Goal: Task Accomplishment & Management: Manage account settings

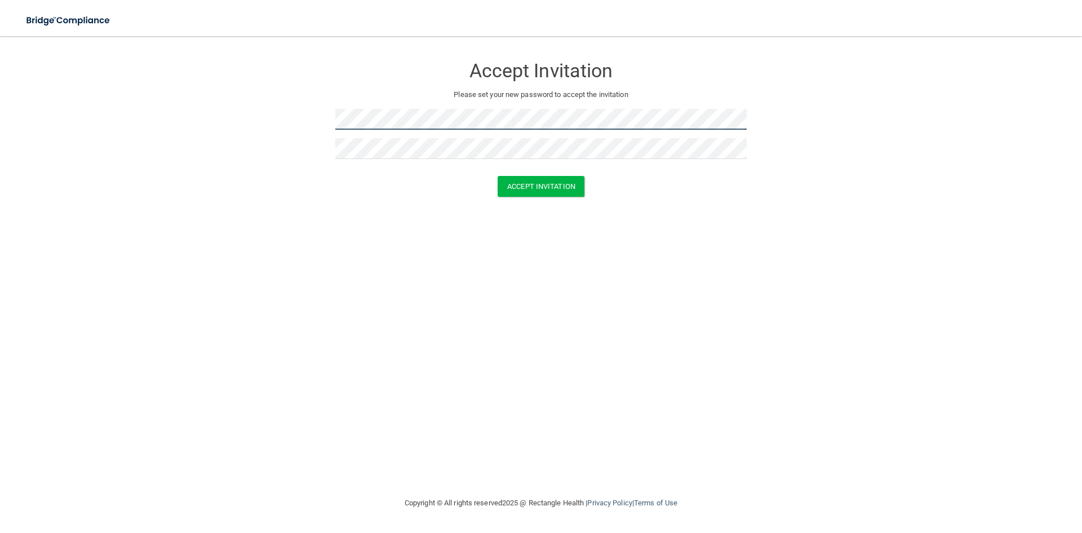
click at [285, 109] on form "Accept Invitation Please set your new password to accept the invitation Accept …" at bounding box center [541, 128] width 1037 height 163
click at [530, 191] on button "Accept Invitation" at bounding box center [541, 186] width 87 height 21
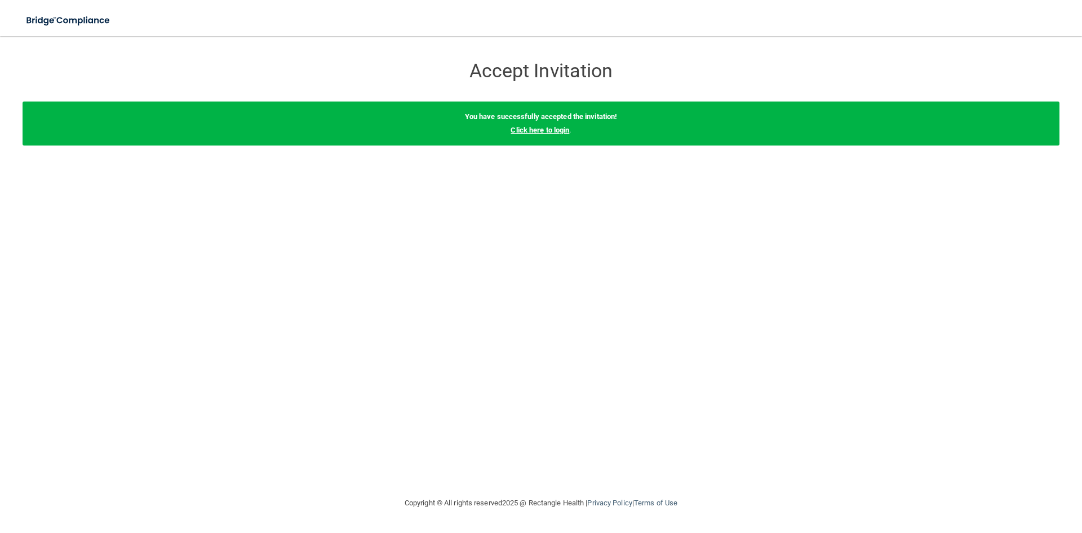
click at [556, 133] on link "Click here to login" at bounding box center [540, 130] width 59 height 8
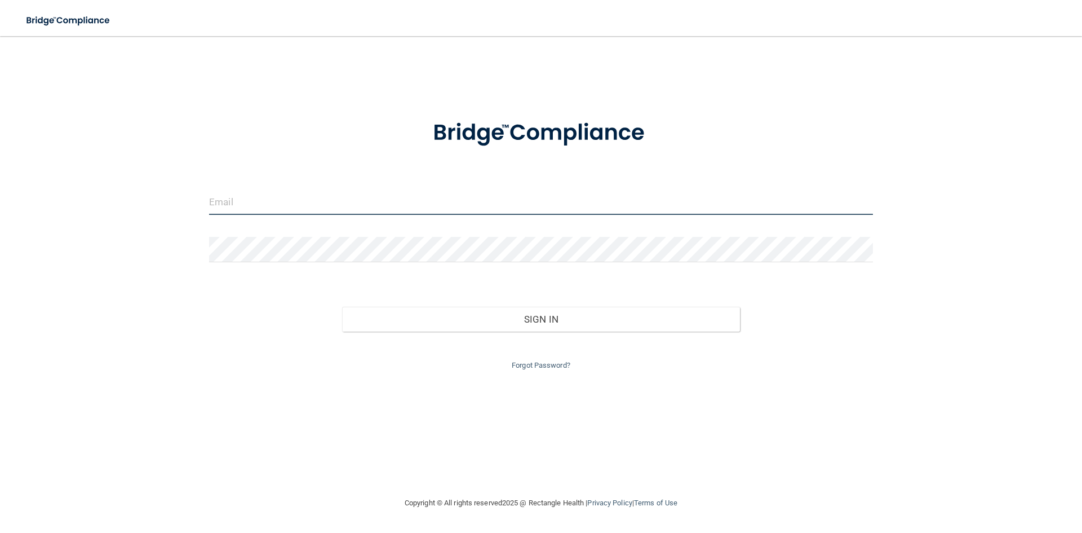
click at [264, 200] on input "email" at bounding box center [541, 201] width 664 height 25
type input "office@rootcareendo.com"
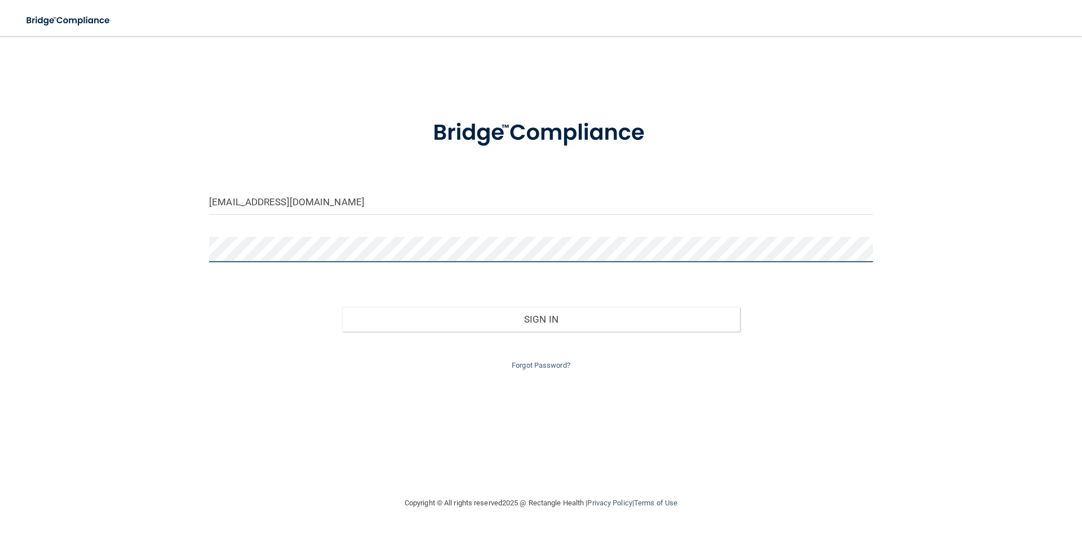
click at [342, 307] on button "Sign In" at bounding box center [541, 319] width 398 height 25
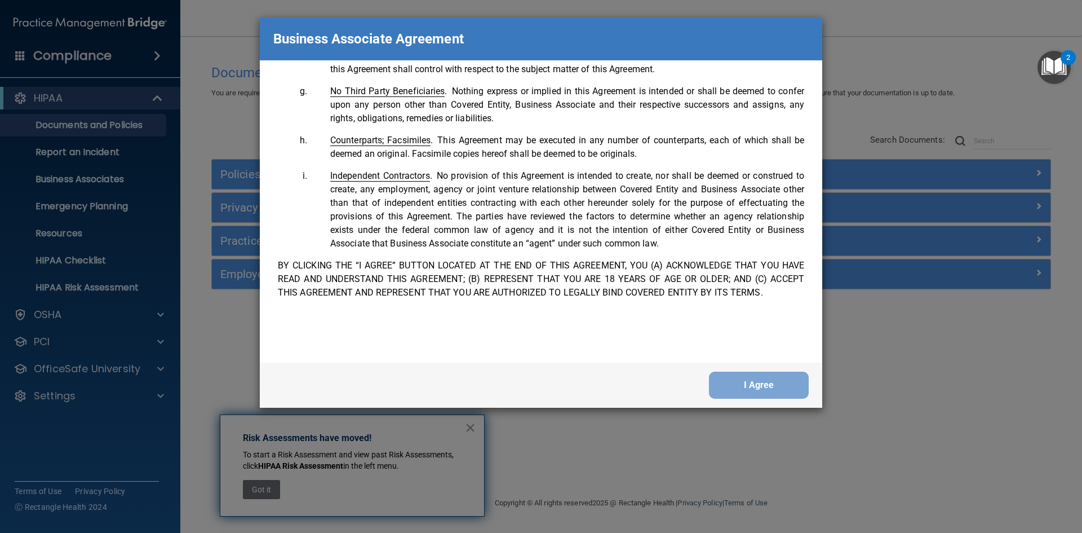
scroll to position [2299, 0]
click at [743, 383] on button "I Agree" at bounding box center [759, 384] width 100 height 27
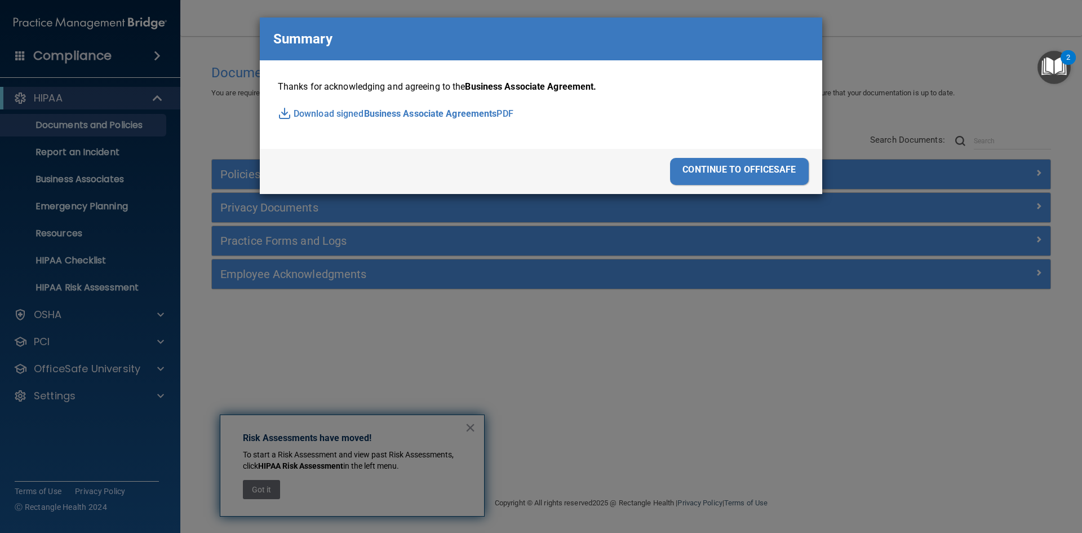
click at [369, 114] on span "Business Associate Agreements" at bounding box center [430, 113] width 133 height 17
click at [741, 179] on div "continue to officesafe" at bounding box center [739, 171] width 139 height 27
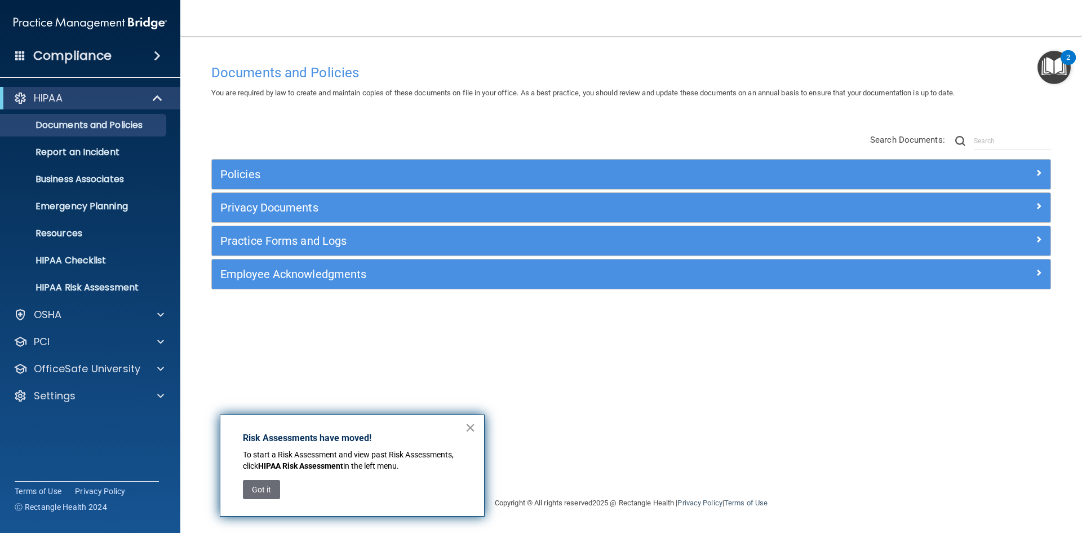
click at [472, 428] on button "×" at bounding box center [470, 427] width 11 height 18
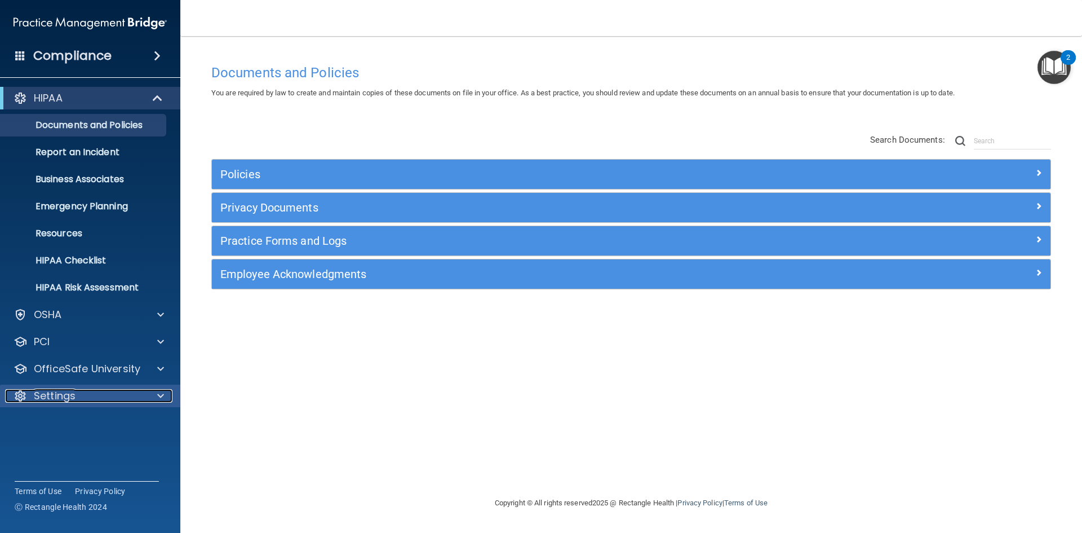
click at [83, 389] on div "Settings" at bounding box center [75, 396] width 140 height 14
click at [79, 427] on p "My Account" at bounding box center [84, 422] width 154 height 11
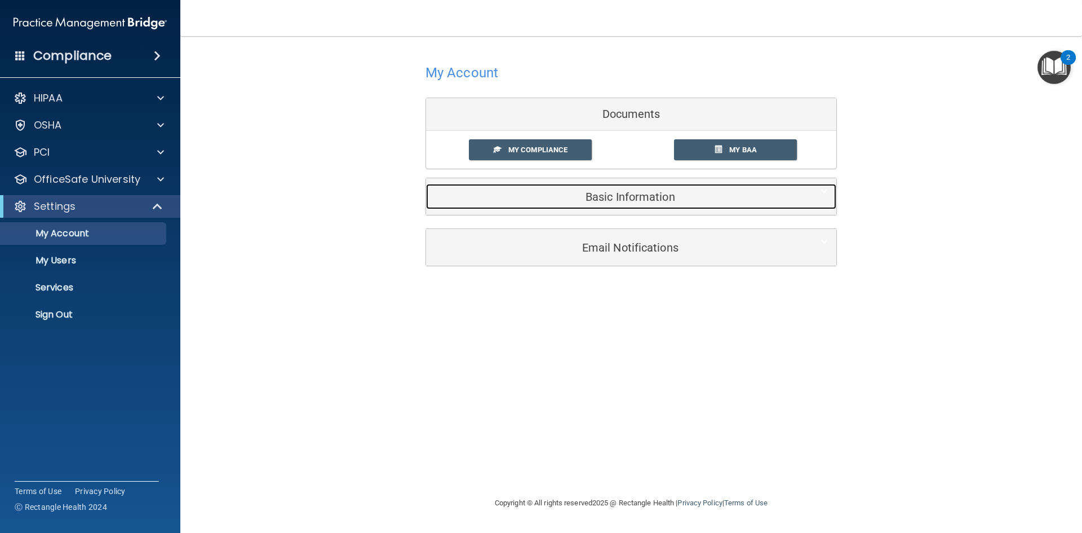
click at [651, 195] on h5 "Basic Information" at bounding box center [614, 197] width 359 height 12
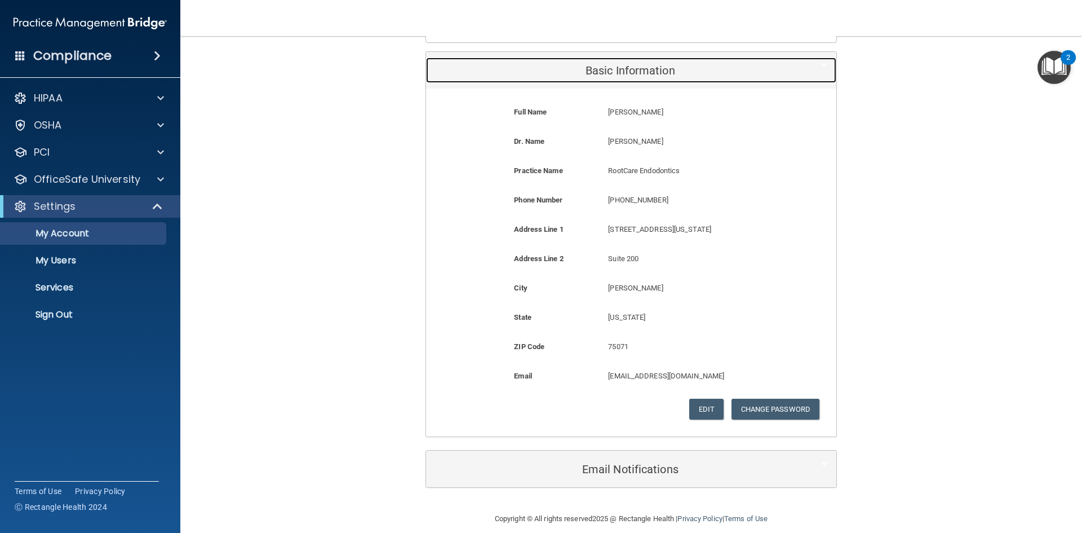
scroll to position [139, 0]
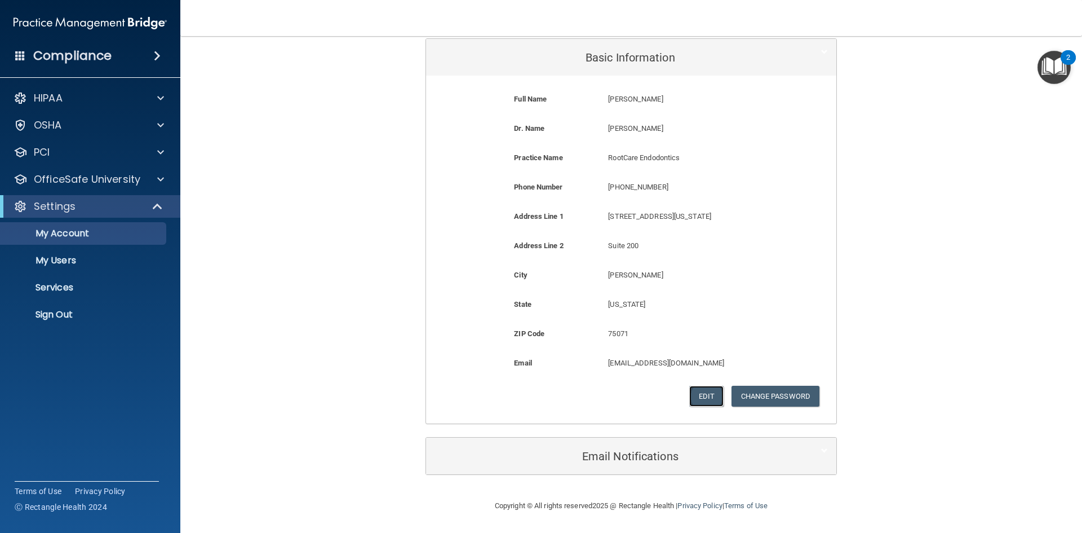
click at [697, 395] on button "Edit" at bounding box center [706, 396] width 34 height 21
select select "43"
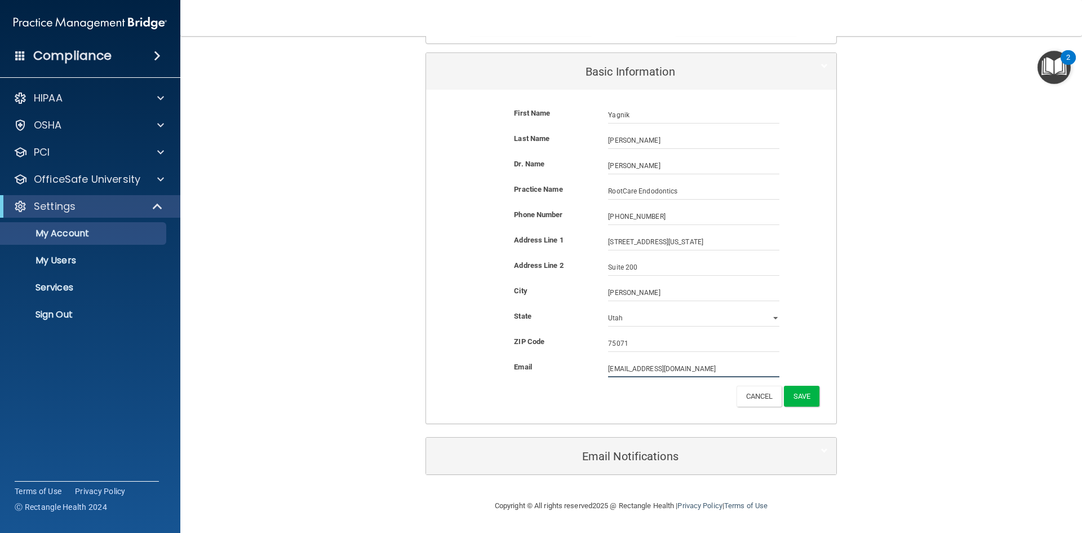
drag, startPoint x: 694, startPoint y: 371, endPoint x: 586, endPoint y: 363, distance: 108.5
click at [586, 365] on div "Email office@rootcareendo.com office@rootcareendo.com" at bounding box center [631, 368] width 393 height 17
type input "[EMAIL_ADDRESS][DOMAIN_NAME]"
click at [792, 393] on button "Save" at bounding box center [802, 396] width 36 height 21
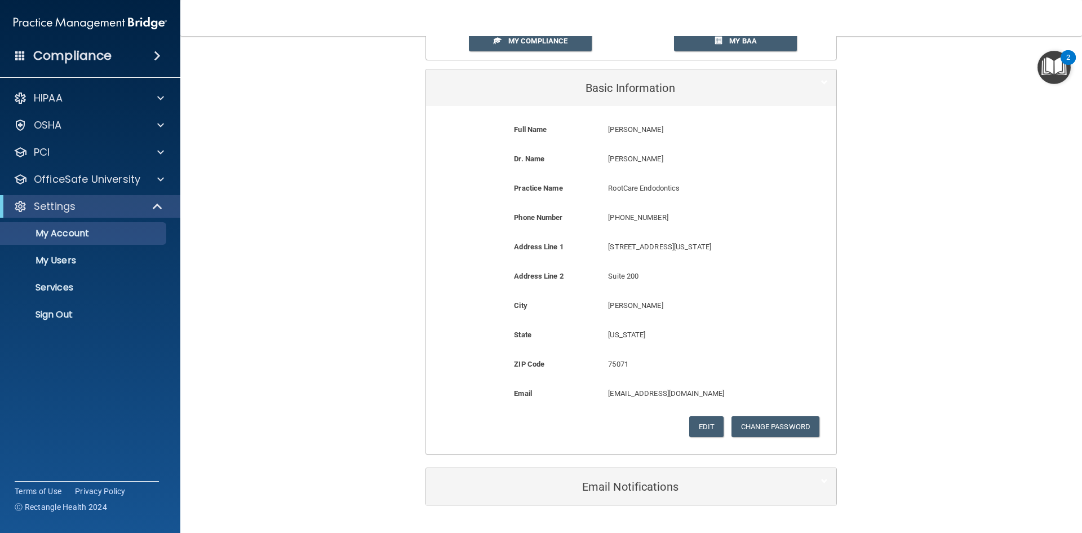
scroll to position [0, 0]
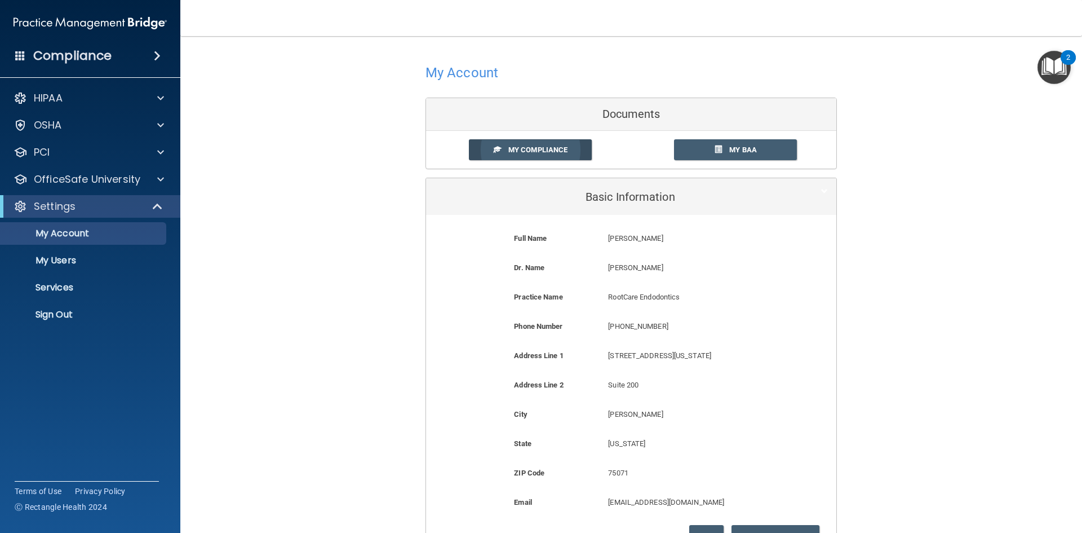
click at [499, 143] on link "My Compliance" at bounding box center [530, 149] width 123 height 21
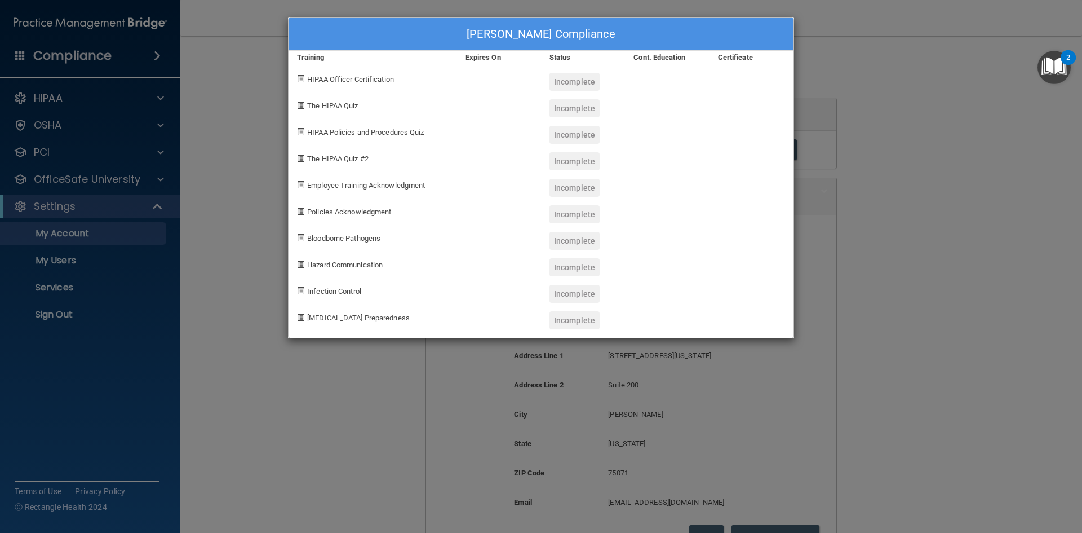
click at [891, 106] on div "Yagnik Patel's Compliance Training Expires On Status Cont. Education Certificat…" at bounding box center [541, 266] width 1082 height 533
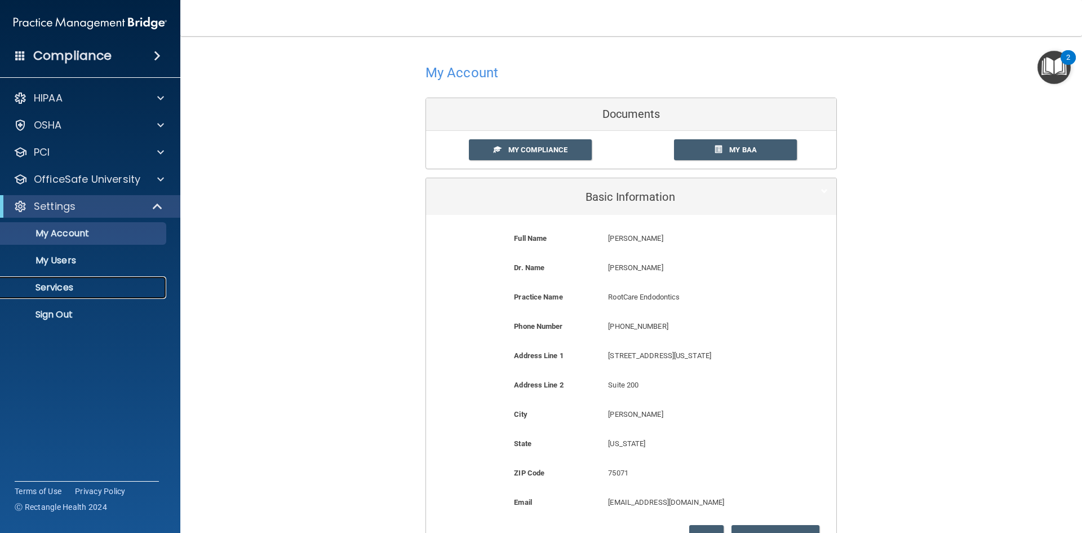
click at [82, 283] on p "Services" at bounding box center [84, 287] width 154 height 11
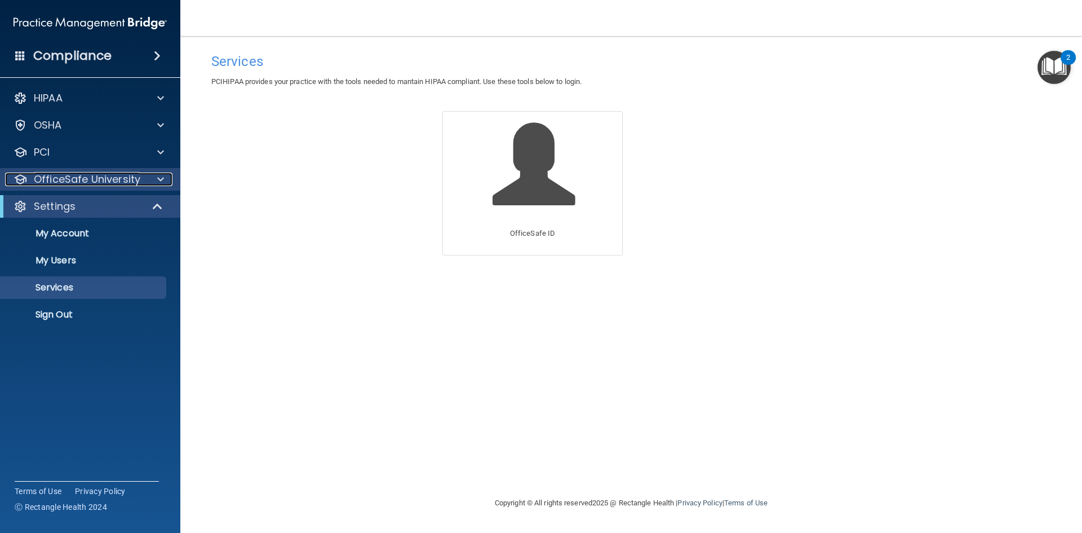
click at [116, 177] on p "OfficeSafe University" at bounding box center [87, 179] width 107 height 14
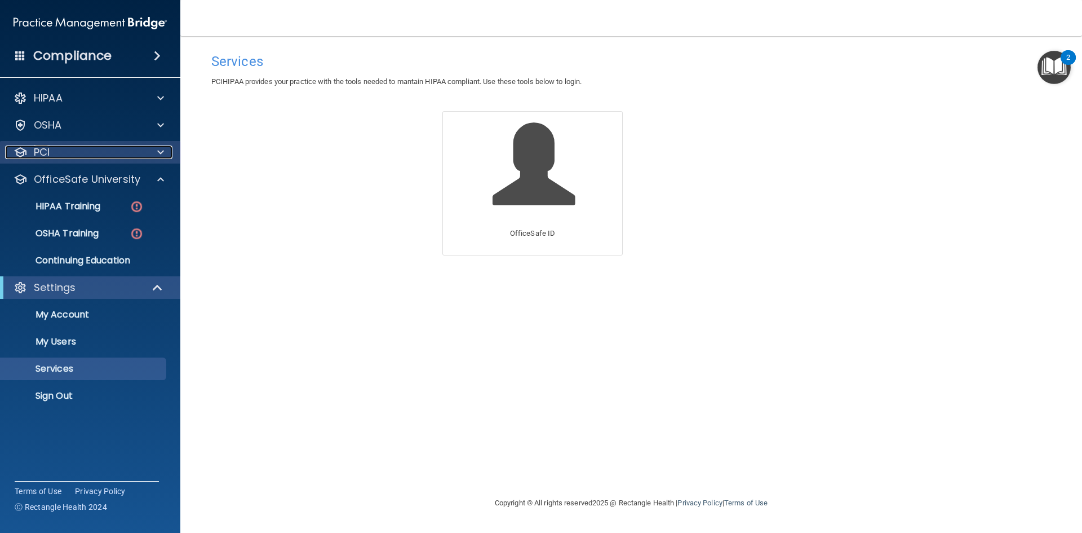
click at [65, 153] on div "PCI" at bounding box center [75, 152] width 140 height 14
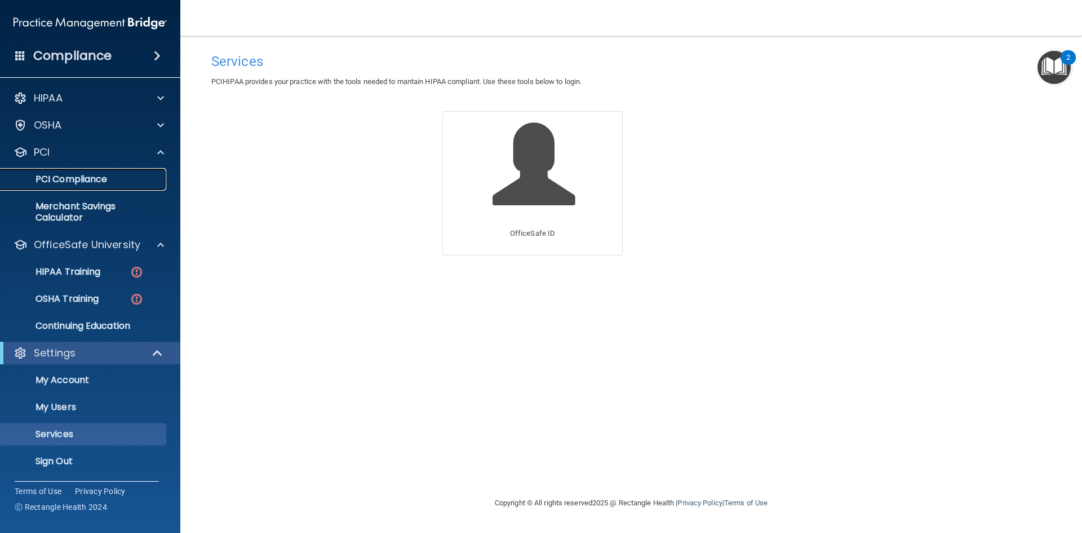
click at [67, 176] on p "PCI Compliance" at bounding box center [84, 179] width 154 height 11
click at [73, 210] on p "Merchant Savings Calculator" at bounding box center [84, 212] width 154 height 23
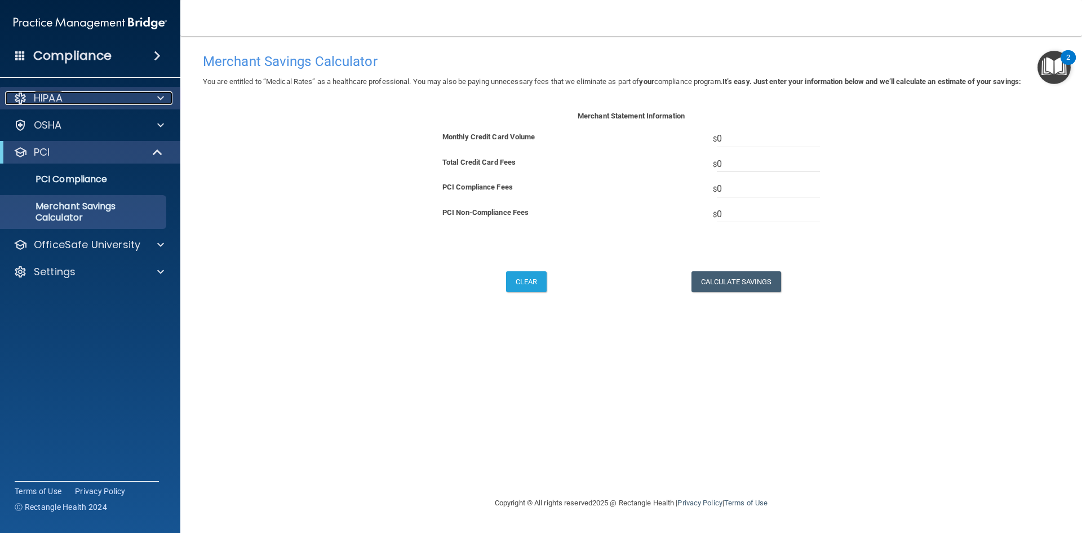
click at [157, 102] on span at bounding box center [160, 98] width 7 height 14
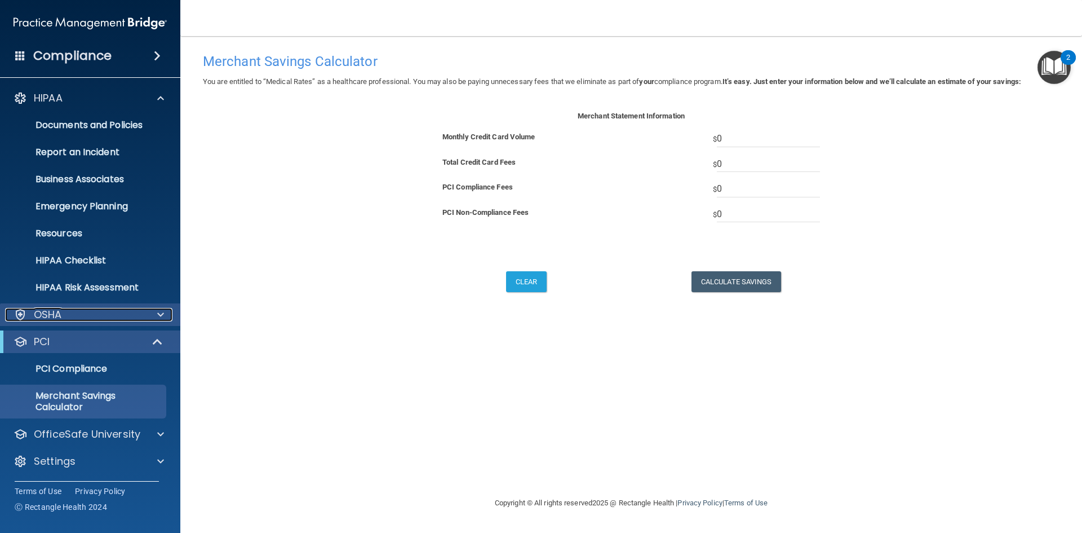
click at [154, 313] on div at bounding box center [159, 315] width 28 height 14
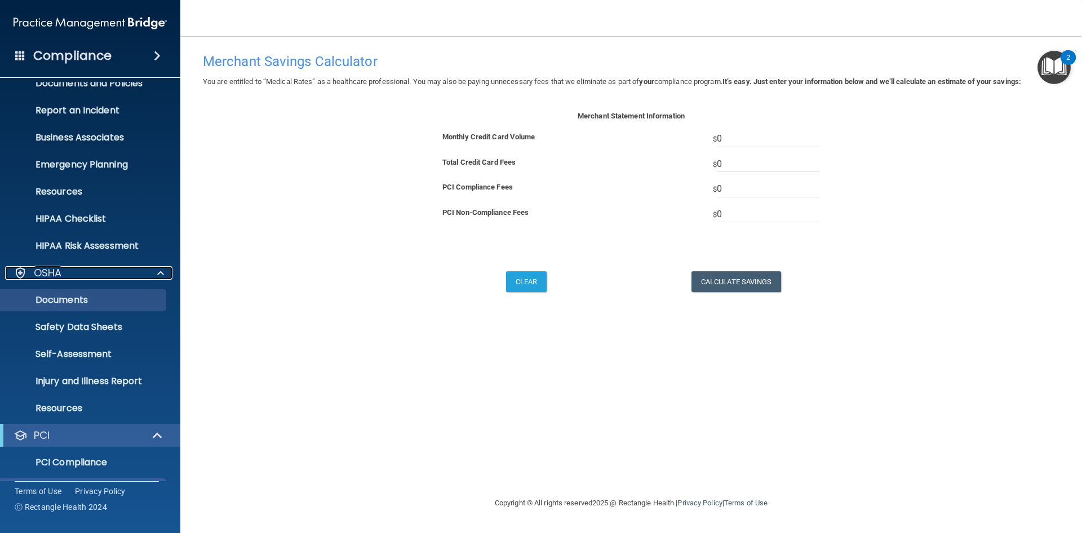
scroll to position [136, 0]
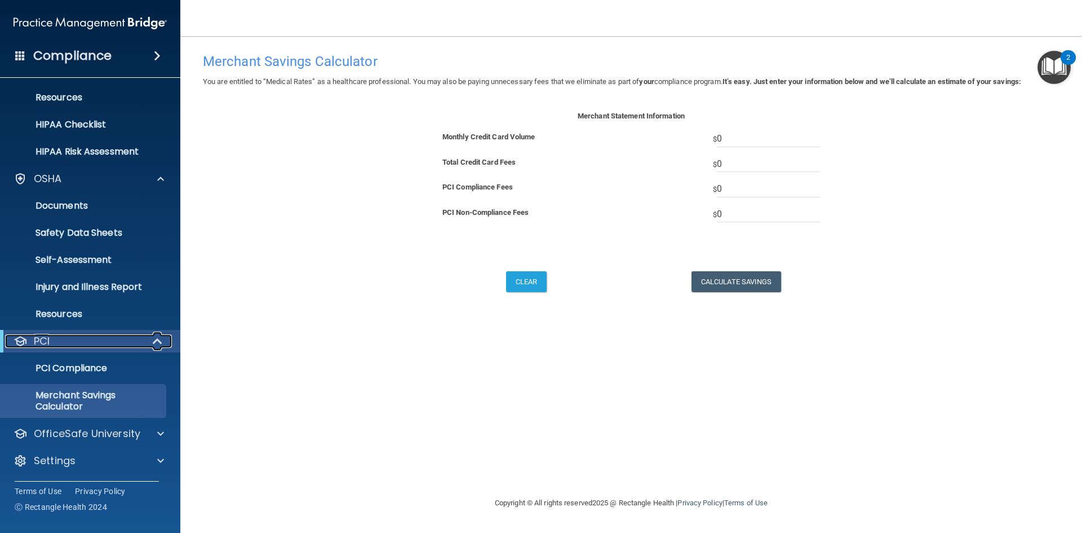
click at [158, 344] on span at bounding box center [159, 341] width 10 height 14
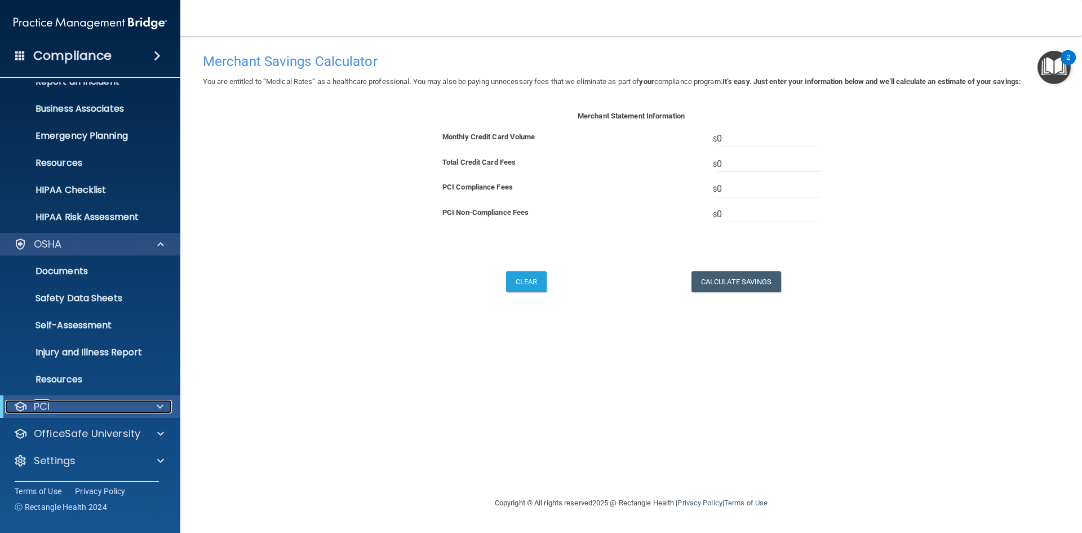
scroll to position [70, 0]
click at [158, 247] on span at bounding box center [160, 244] width 7 height 14
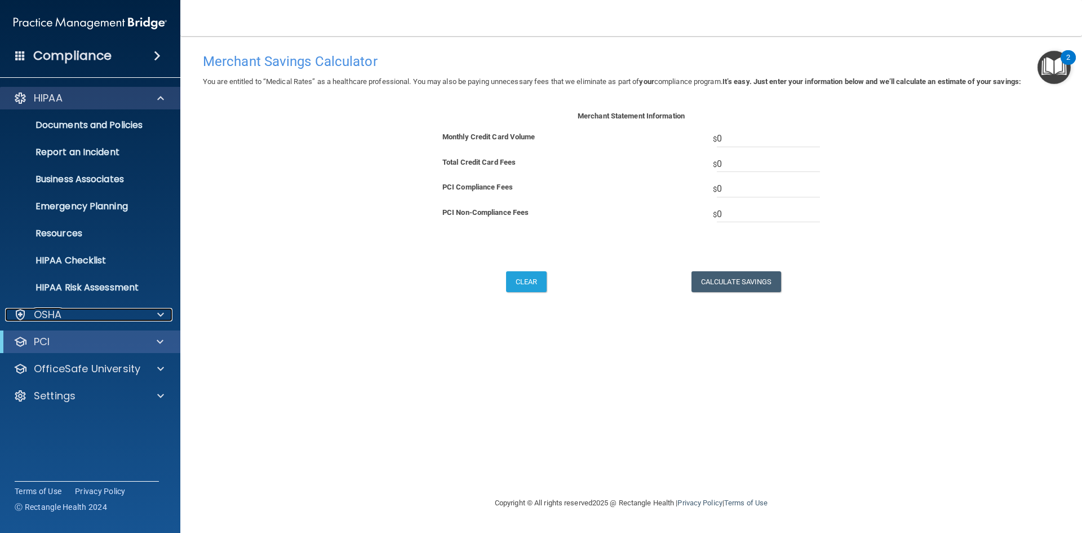
scroll to position [0, 0]
click at [154, 58] on span at bounding box center [157, 56] width 7 height 14
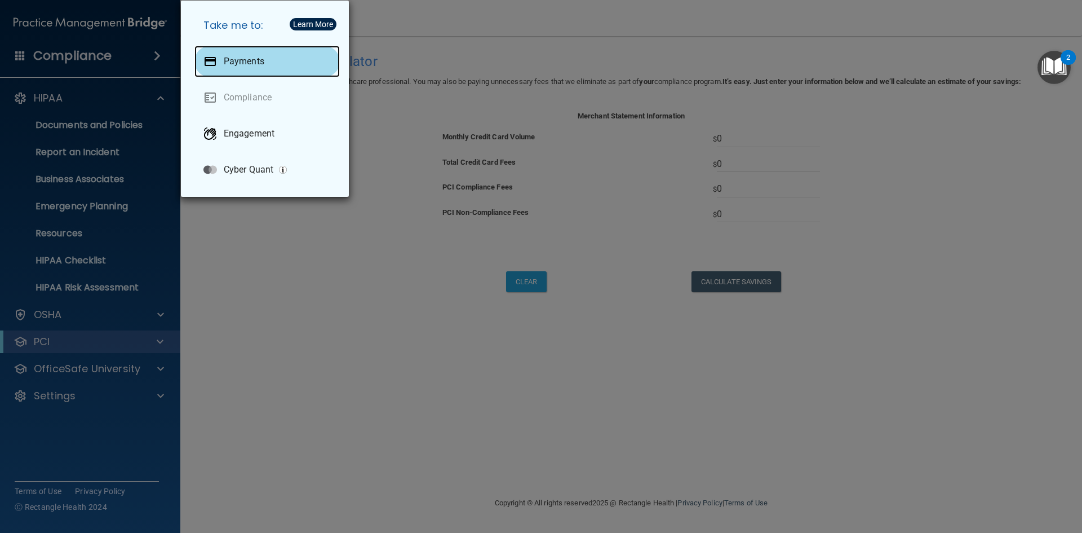
click at [231, 62] on p "Payments" at bounding box center [244, 61] width 41 height 11
click at [162, 290] on div "Take me to: Payments Compliance Engagement Cyber Quant" at bounding box center [541, 266] width 1082 height 533
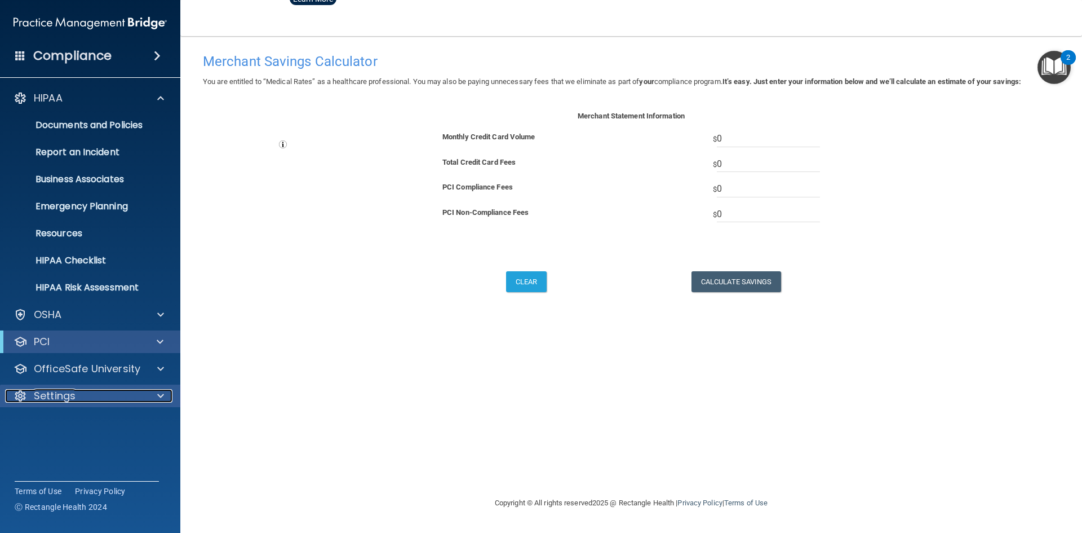
click at [107, 396] on div "Settings" at bounding box center [75, 396] width 140 height 14
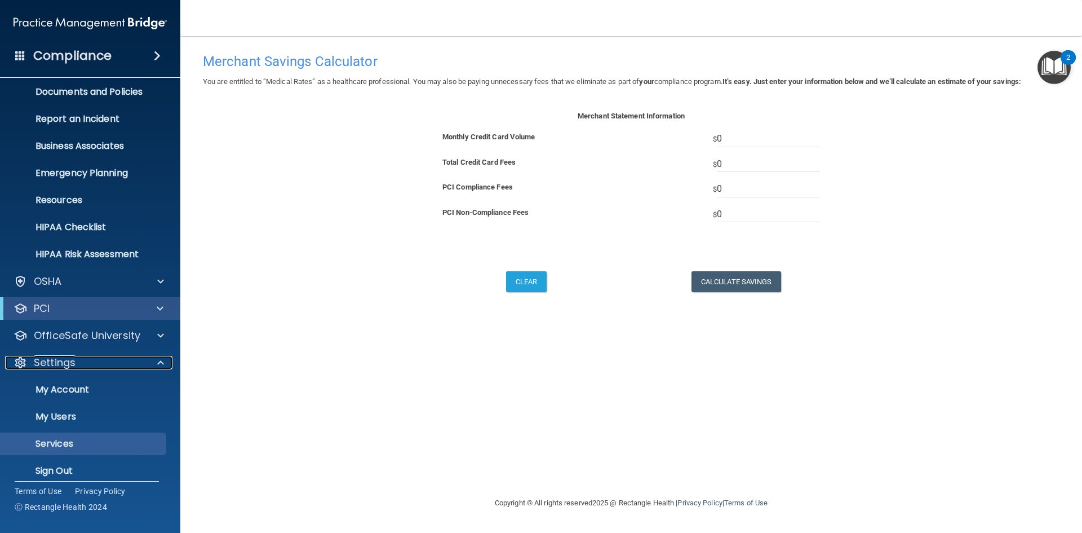
scroll to position [43, 0]
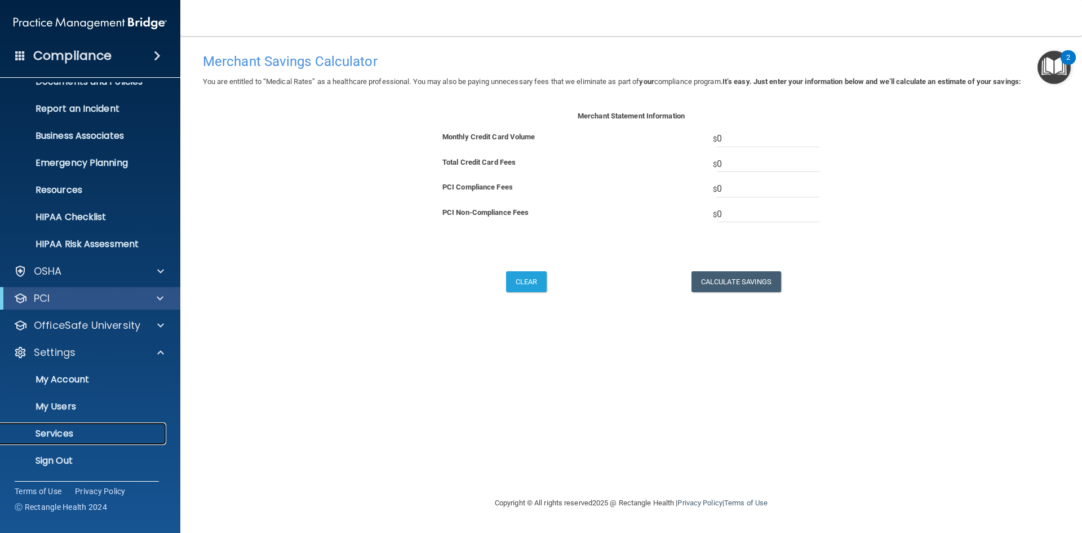
click at [77, 436] on p "Services" at bounding box center [84, 433] width 154 height 11
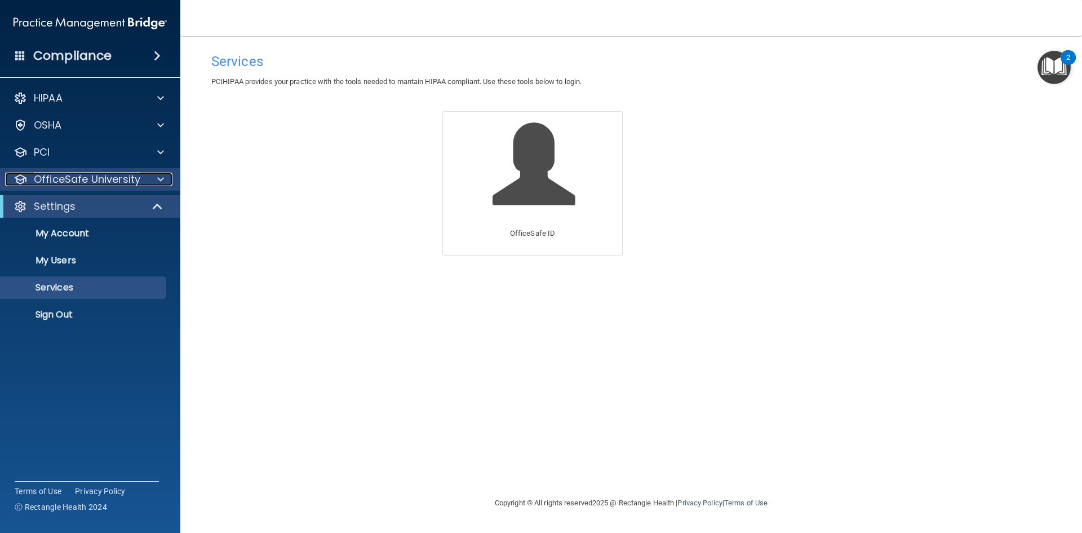
click at [141, 179] on div "OfficeSafe University" at bounding box center [75, 179] width 140 height 14
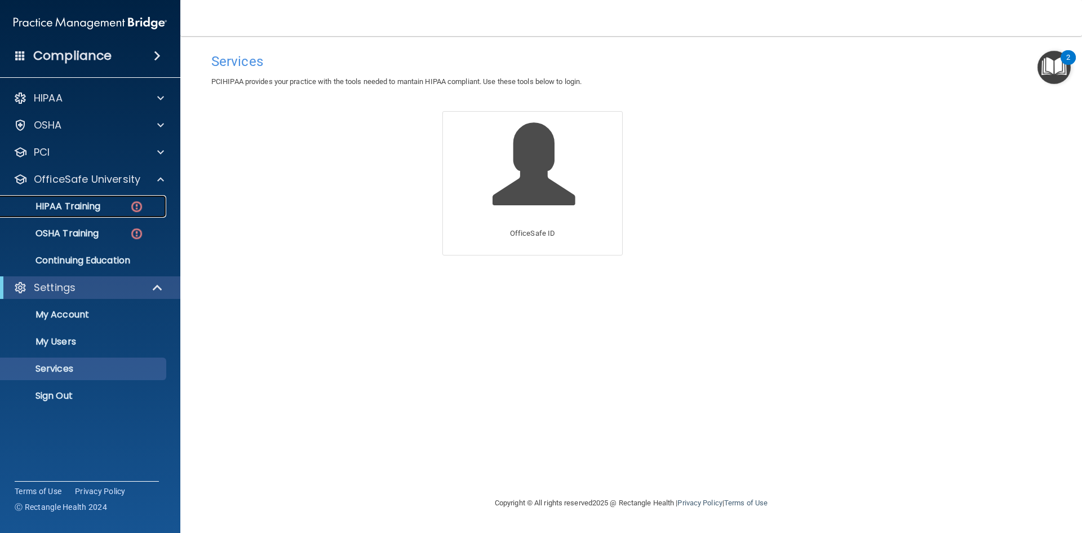
click at [90, 210] on p "HIPAA Training" at bounding box center [53, 206] width 93 height 11
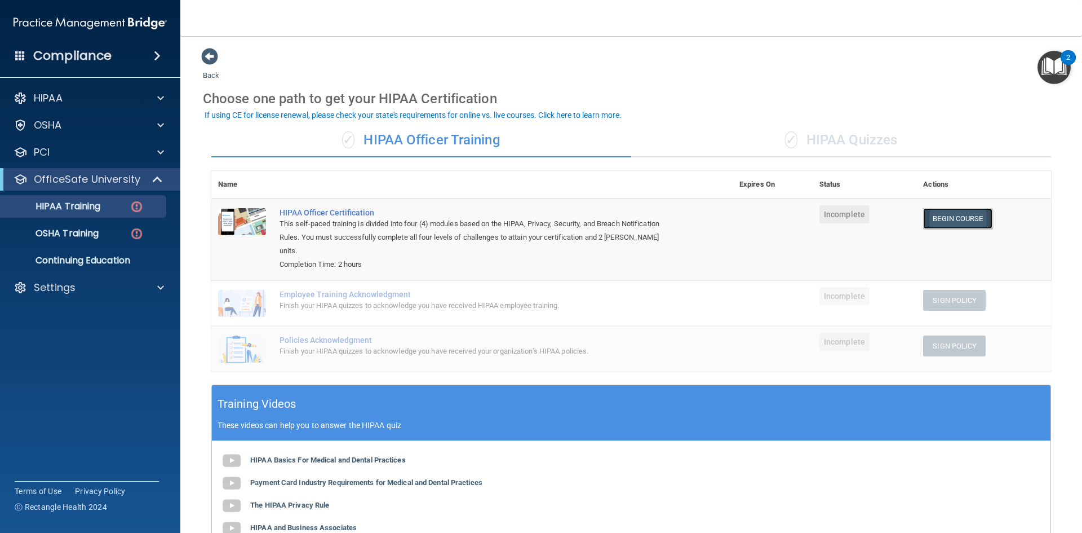
click at [942, 222] on link "Begin Course" at bounding box center [957, 218] width 69 height 21
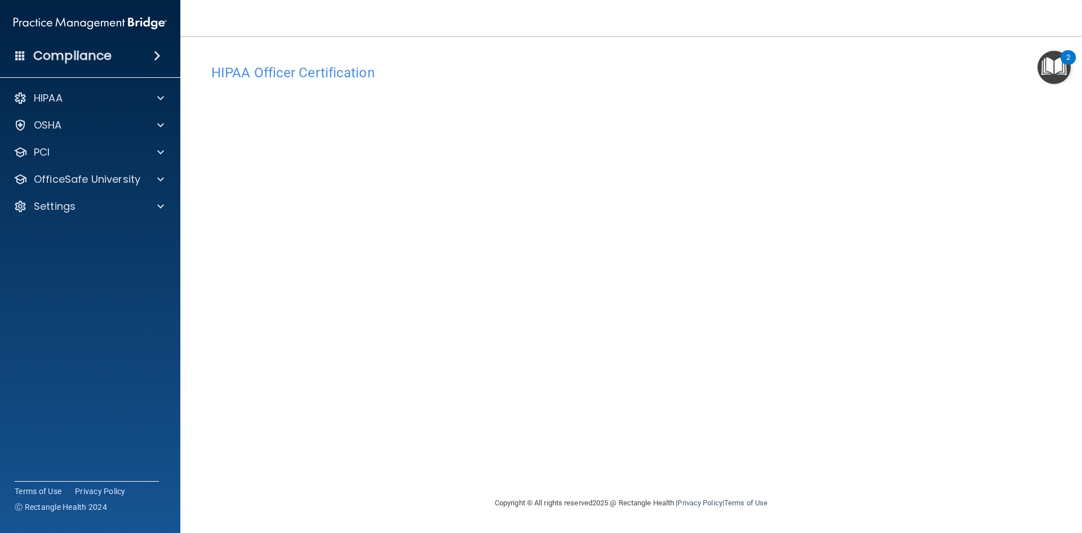
click at [109, 54] on h4 "Compliance" at bounding box center [72, 56] width 78 height 16
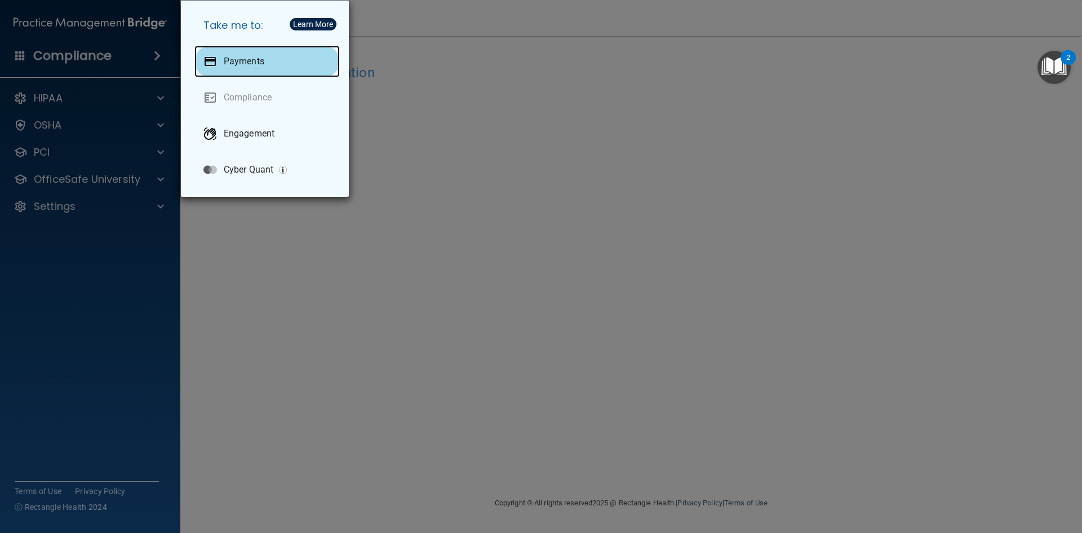
click at [269, 63] on div "Payments" at bounding box center [266, 62] width 145 height 32
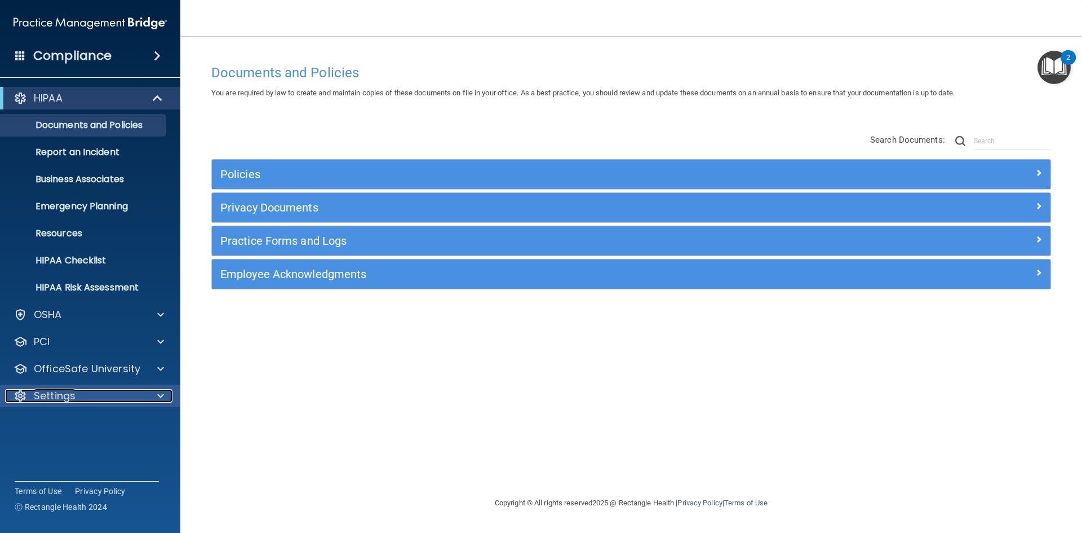
click at [122, 395] on div "Settings" at bounding box center [75, 396] width 140 height 14
click at [83, 422] on p "My Account" at bounding box center [84, 422] width 154 height 11
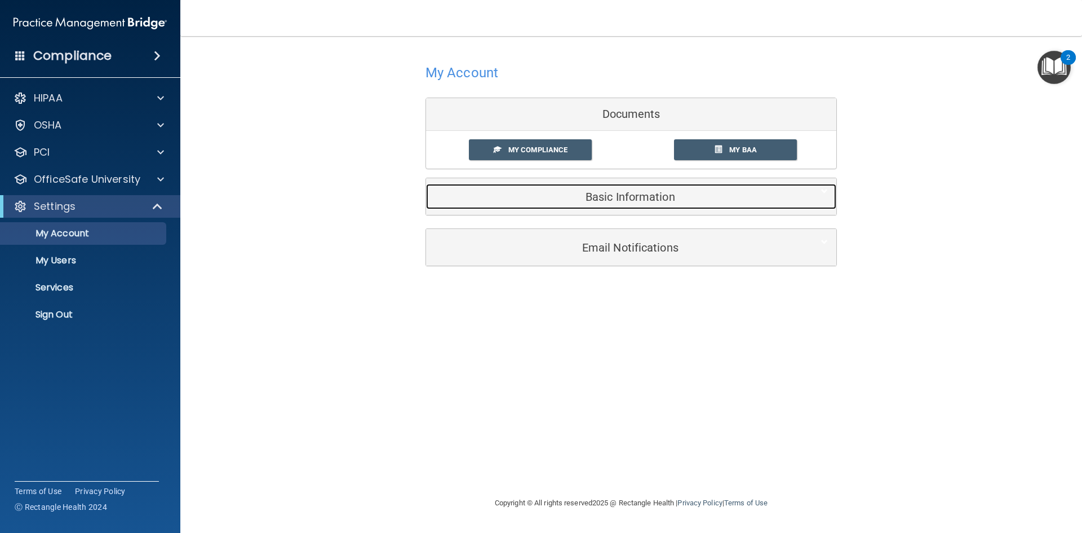
click at [609, 194] on h5 "Basic Information" at bounding box center [614, 197] width 359 height 12
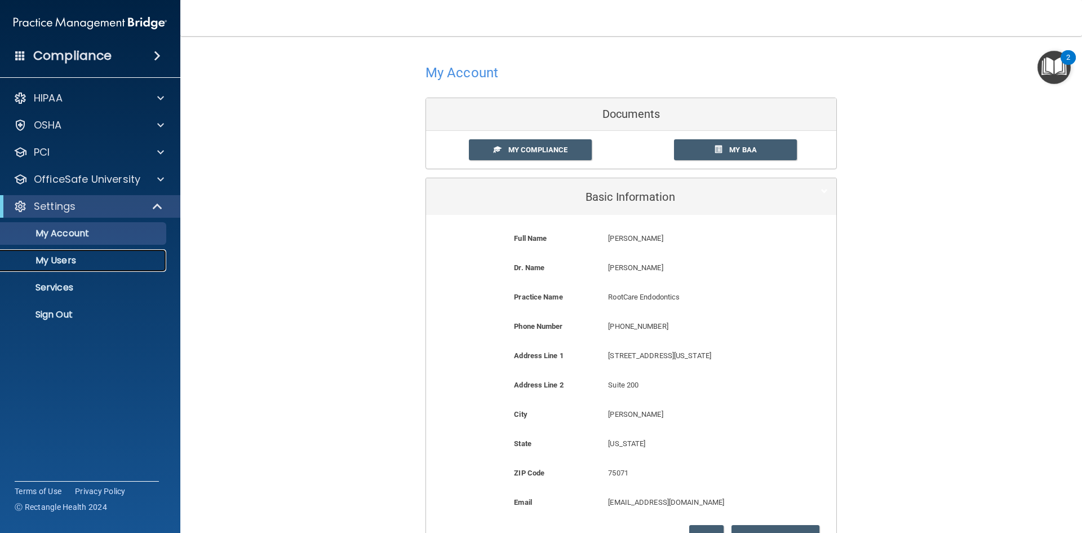
click at [69, 260] on p "My Users" at bounding box center [84, 260] width 154 height 11
select select "20"
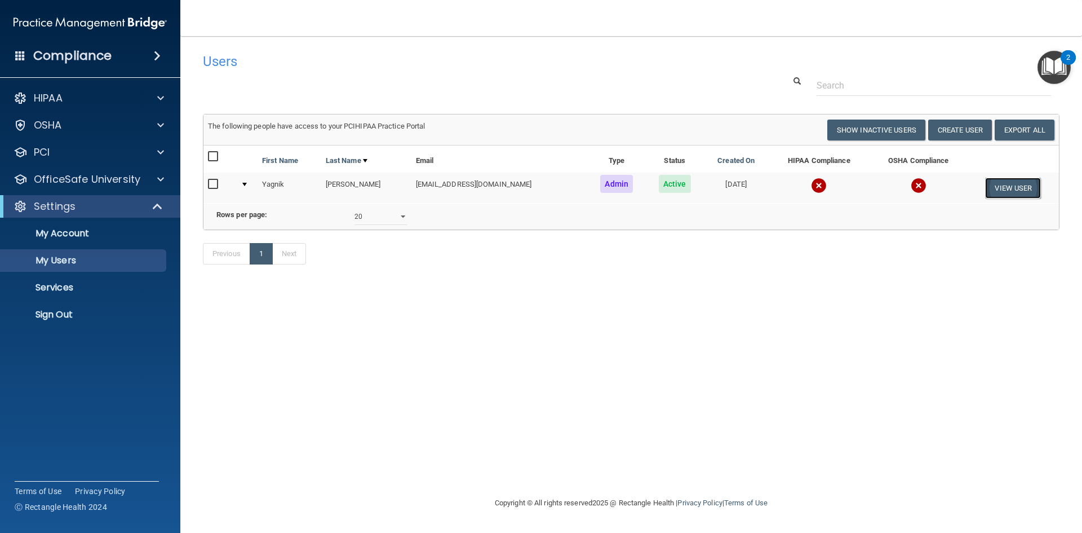
click at [1000, 193] on button "View User" at bounding box center [1013, 188] width 56 height 21
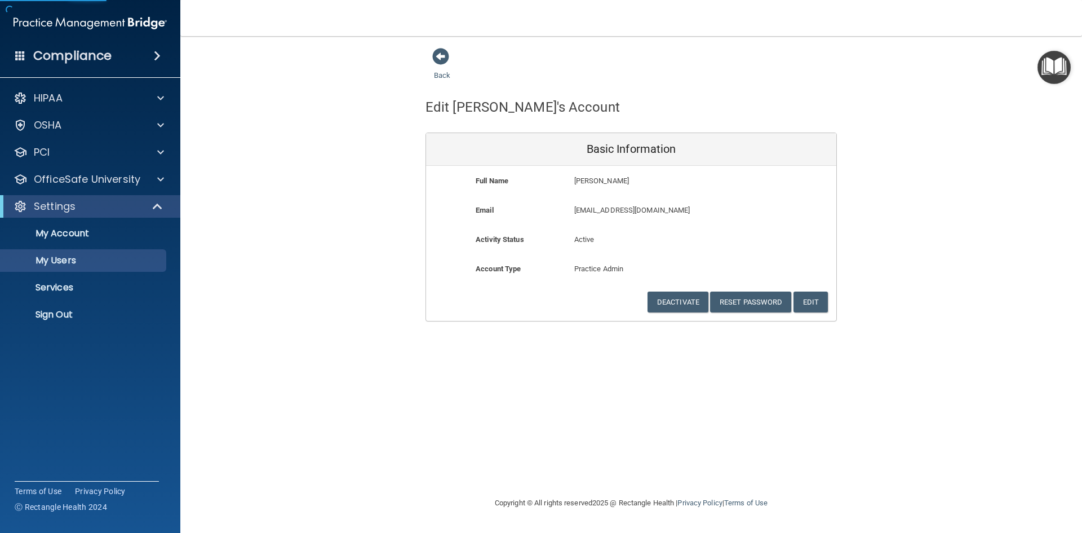
select select "20"
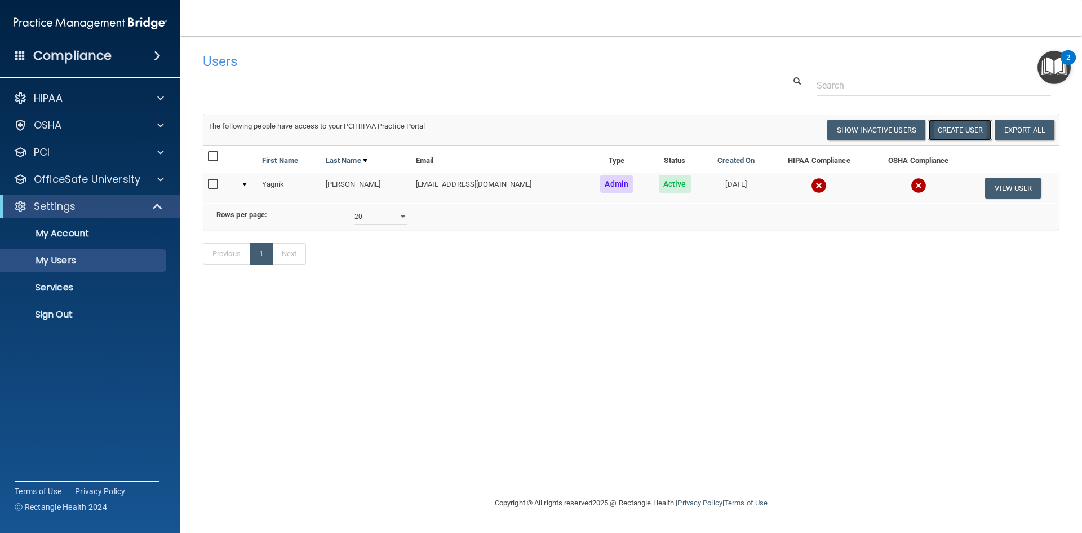
click at [958, 132] on button "Create User" at bounding box center [960, 129] width 64 height 21
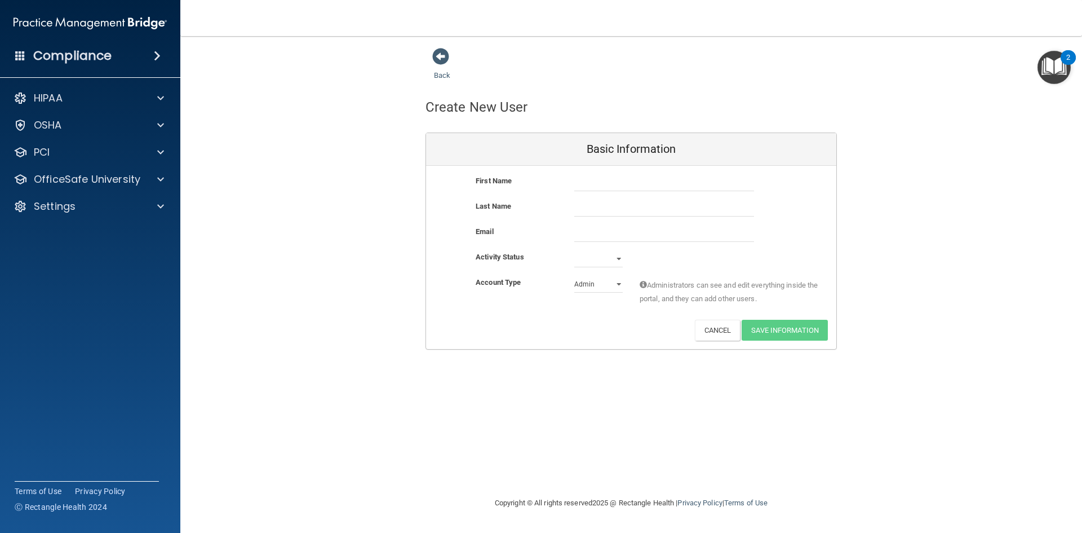
click at [623, 277] on div "Admin Member" at bounding box center [598, 284] width 65 height 17
click at [617, 282] on select "Admin Member" at bounding box center [598, 284] width 48 height 17
select select "practice_member"
click at [574, 276] on select "Admin Member" at bounding box center [598, 284] width 48 height 17
click at [622, 260] on select "Active Inactive" at bounding box center [598, 258] width 48 height 17
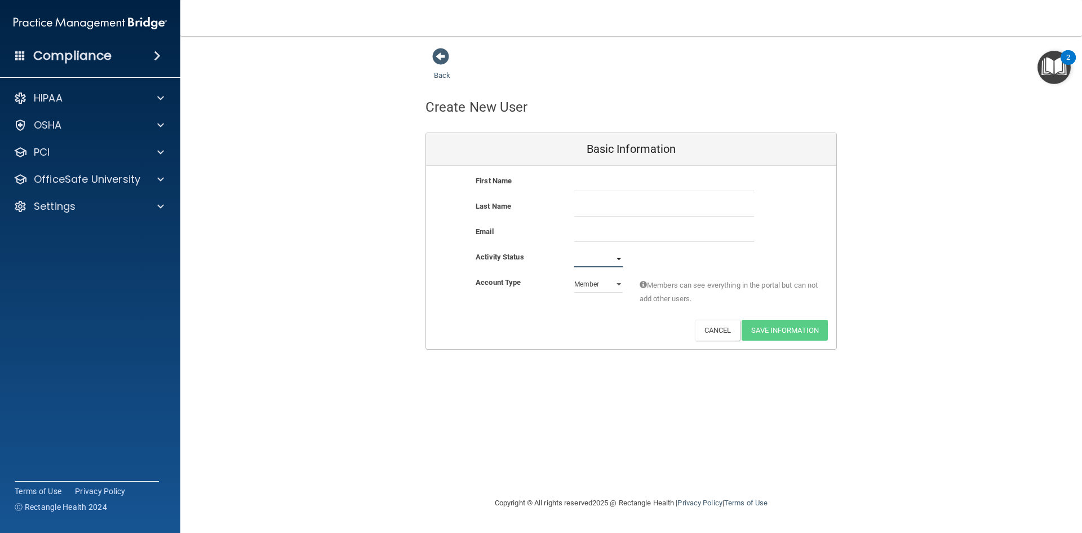
select select "active"
click at [574, 250] on select "Active Inactive" at bounding box center [598, 258] width 48 height 17
click at [621, 181] on input "text" at bounding box center [664, 182] width 180 height 17
click at [52, 156] on div "PCI" at bounding box center [75, 152] width 140 height 14
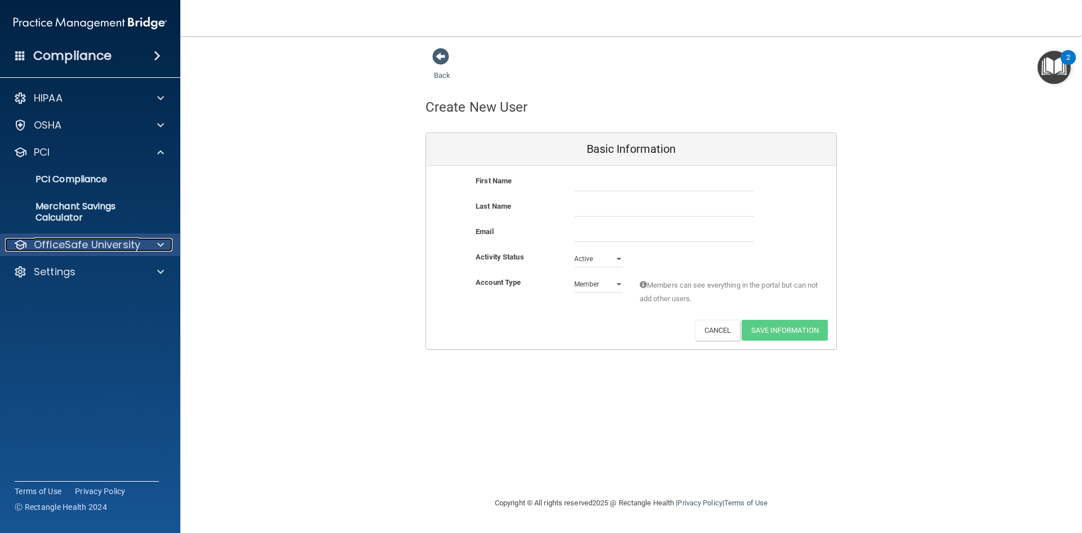
click at [74, 245] on p "OfficeSafe University" at bounding box center [87, 245] width 107 height 14
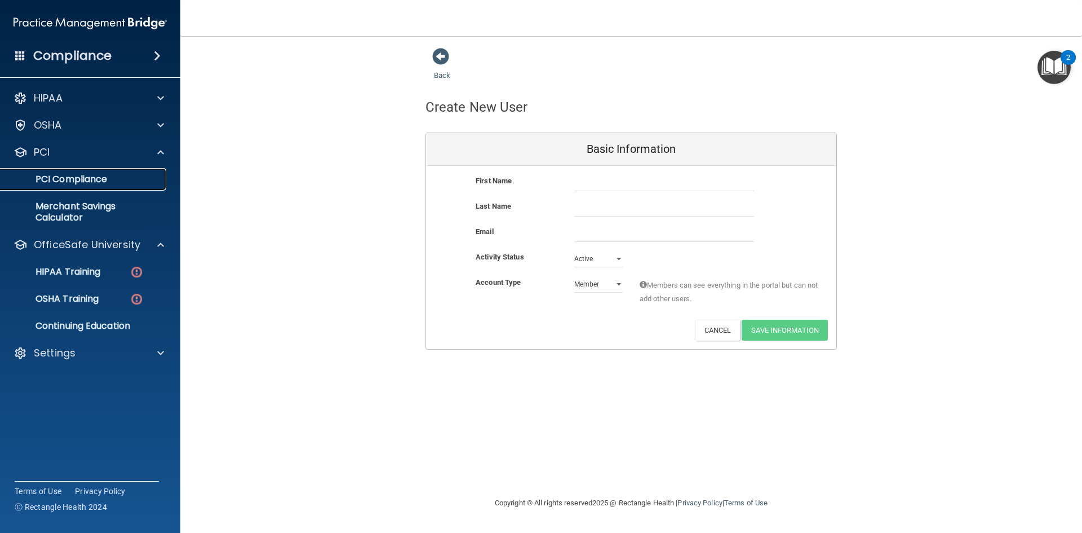
click at [77, 179] on p "PCI Compliance" at bounding box center [84, 179] width 154 height 11
